Goal: Navigation & Orientation: Find specific page/section

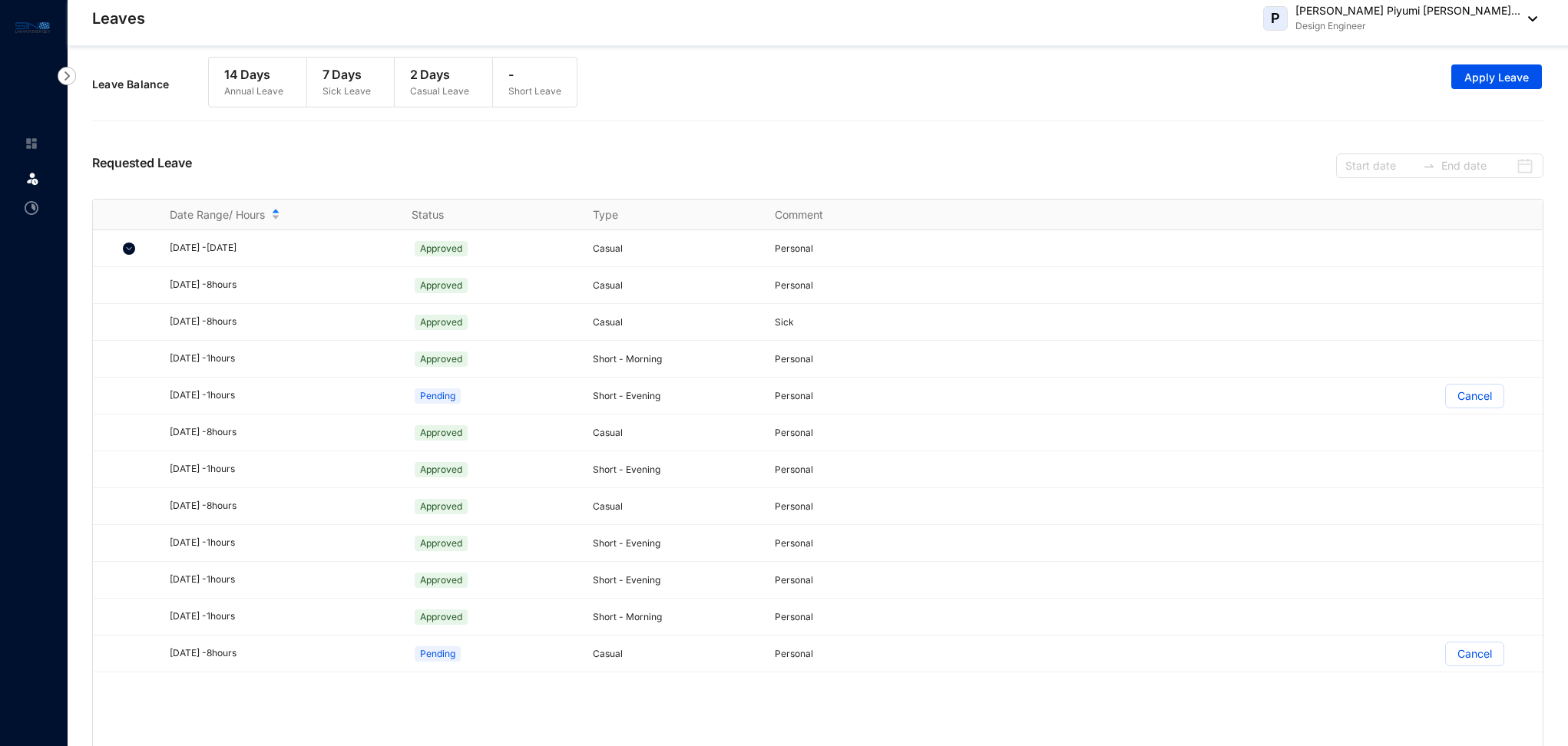
scroll to position [26, 0]
click at [26, 147] on img at bounding box center [31, 143] width 14 height 14
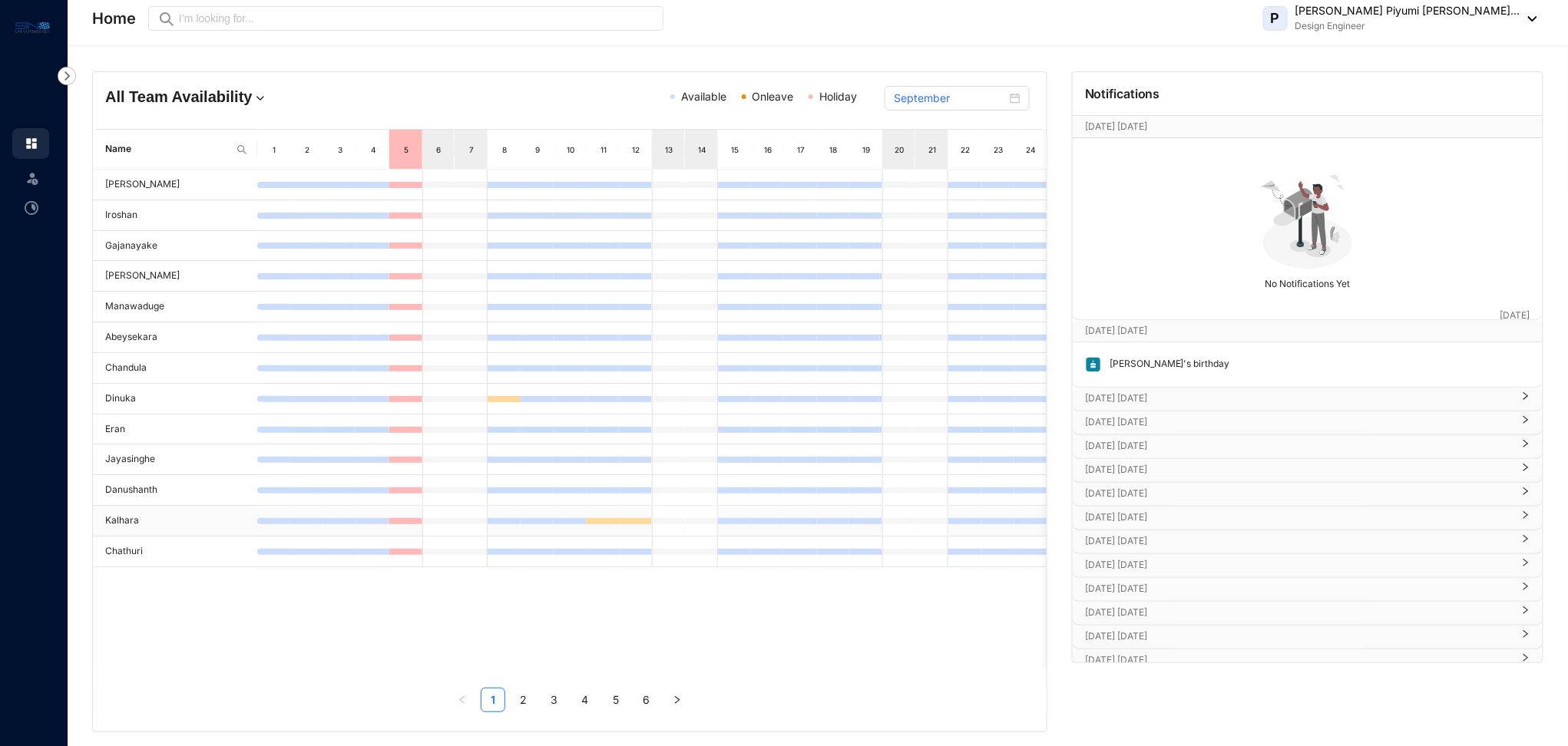
scroll to position [0, 202]
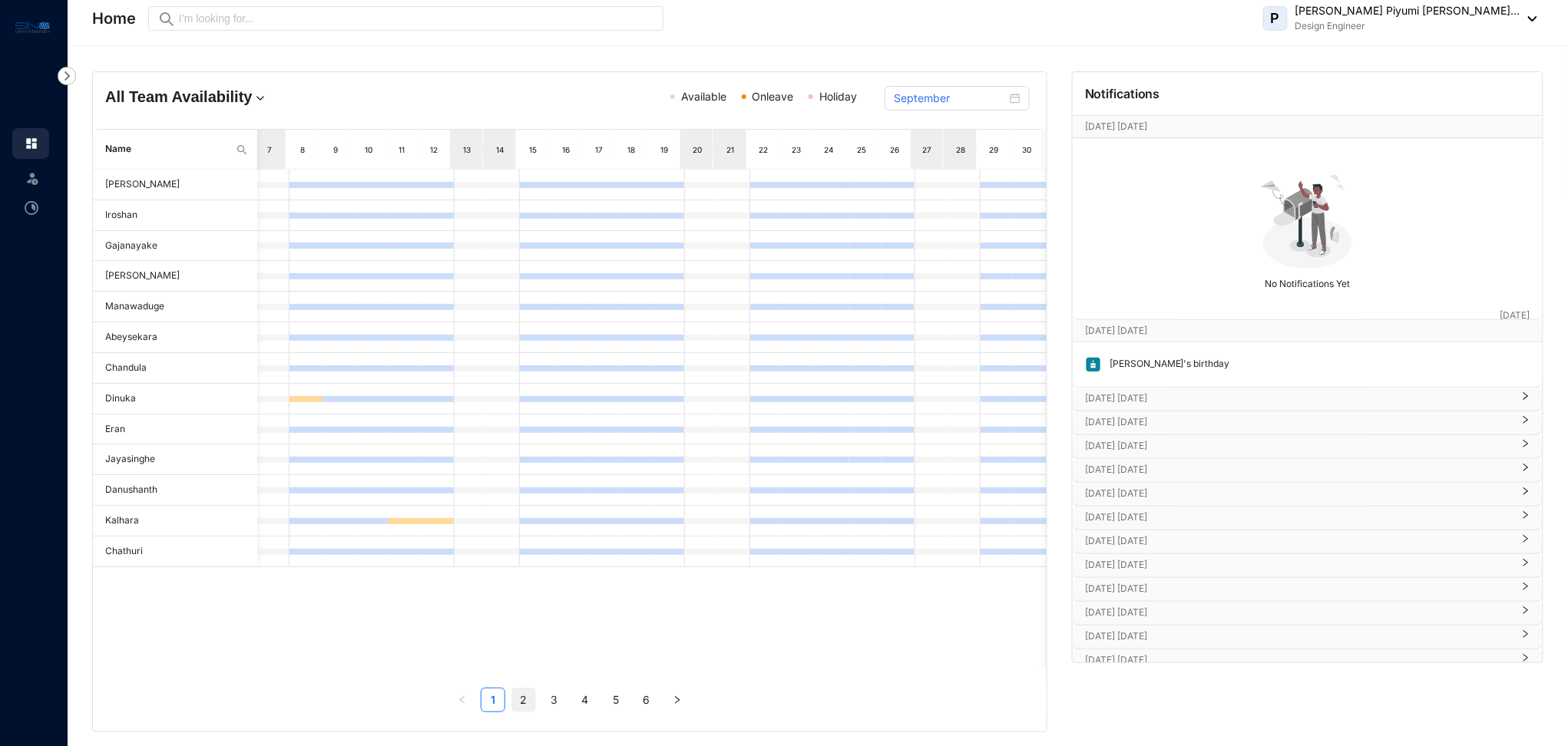
click at [519, 695] on link "2" at bounding box center [523, 699] width 23 height 23
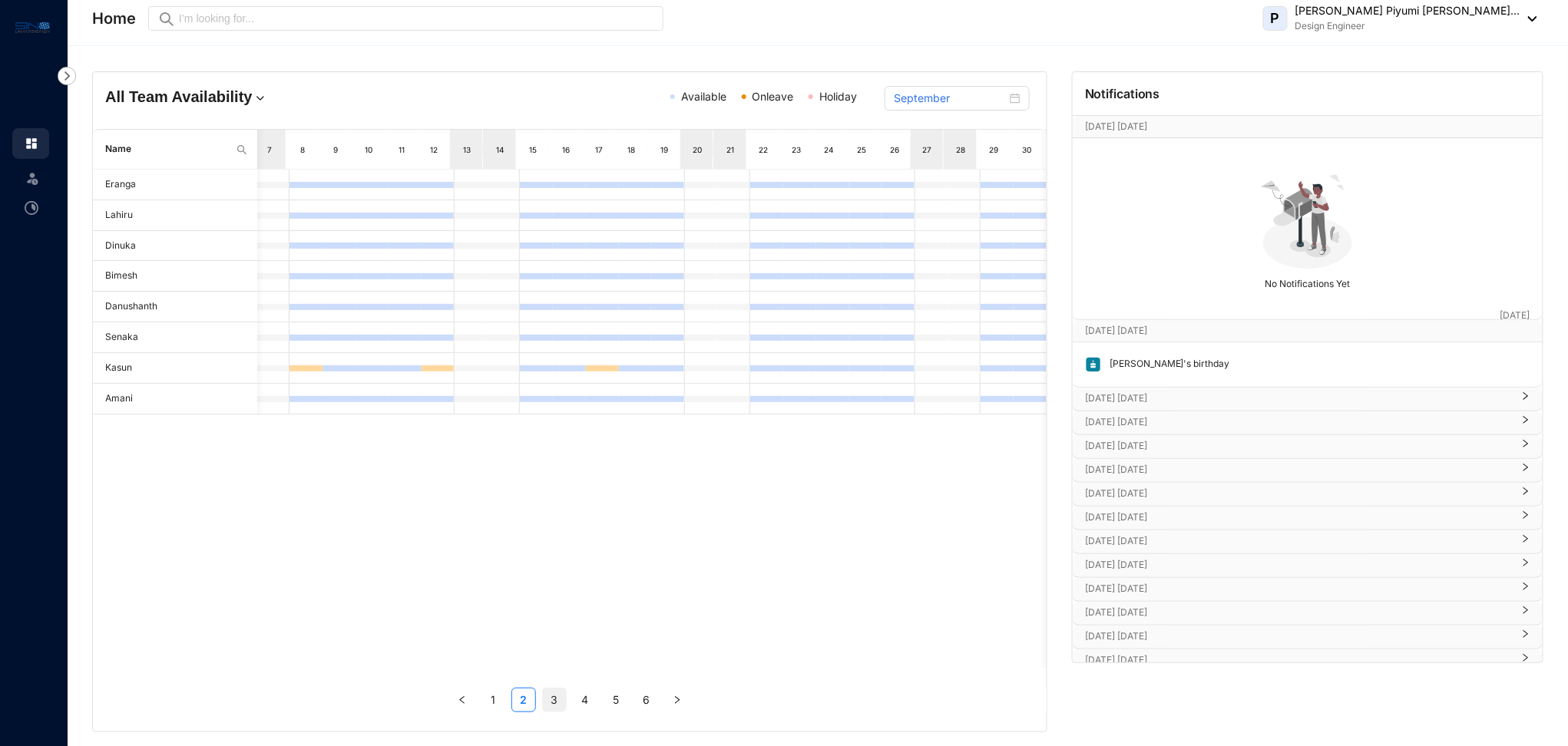
click at [546, 700] on link "3" at bounding box center [554, 699] width 23 height 23
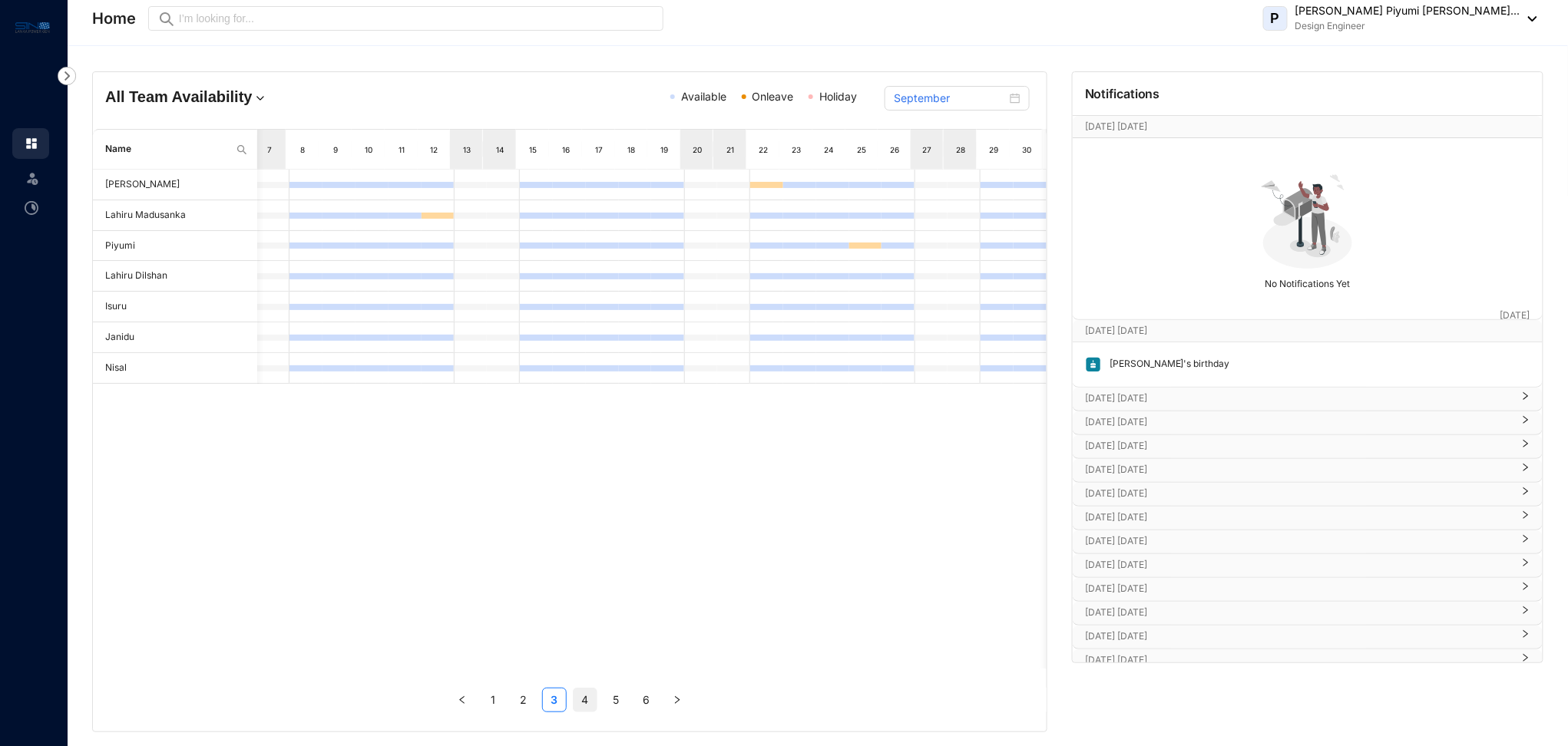
click at [581, 704] on link "4" at bounding box center [585, 699] width 23 height 23
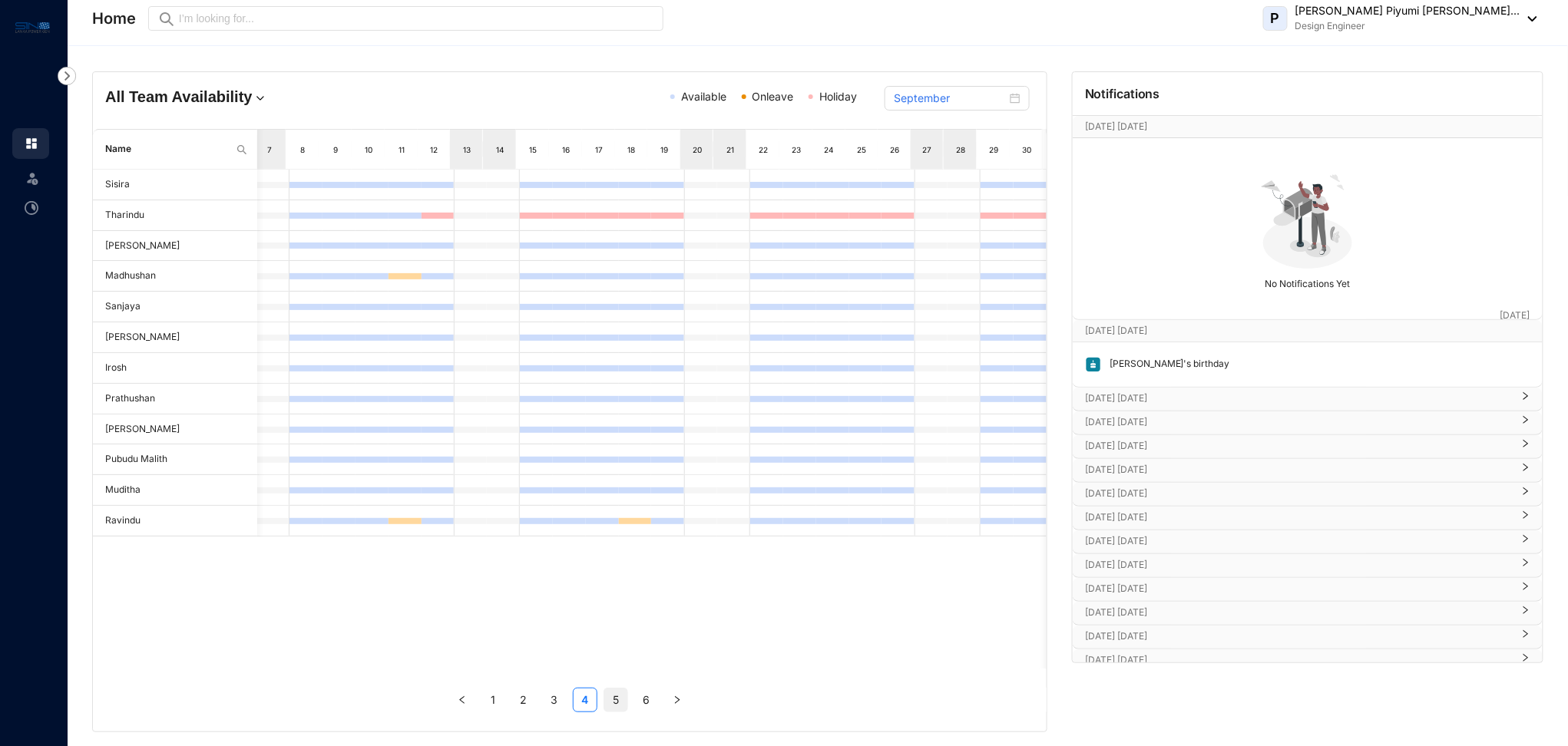
click at [613, 703] on link "5" at bounding box center [615, 699] width 23 height 23
